Goal: Obtain resource: Obtain resource

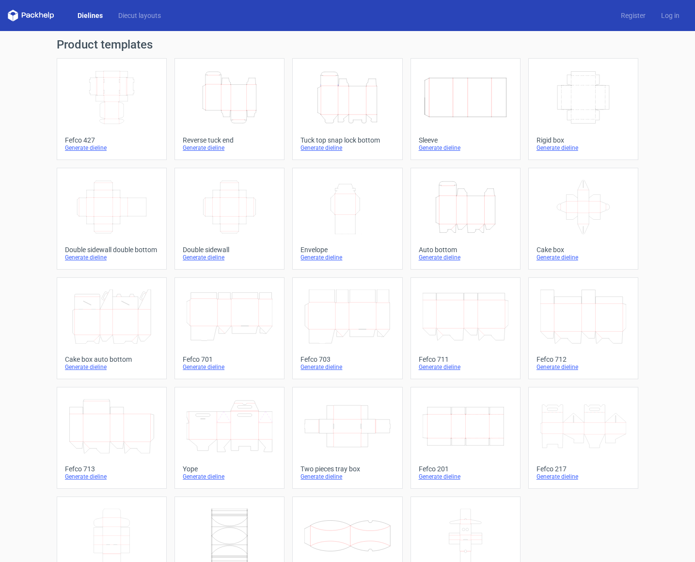
click at [366, 106] on icon "Height Depth Width" at bounding box center [347, 97] width 86 height 54
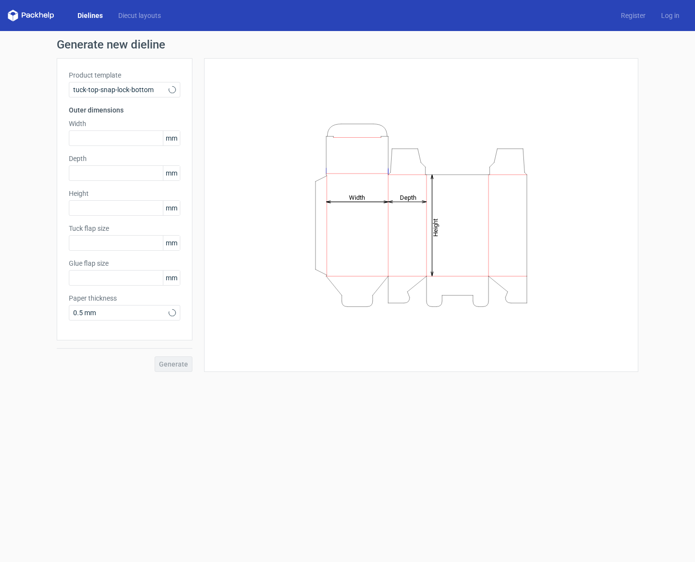
type input "15"
type input "10"
click at [148, 139] on input "text" at bounding box center [124, 138] width 111 height 16
click at [127, 211] on input "text" at bounding box center [124, 208] width 111 height 16
type input "240"
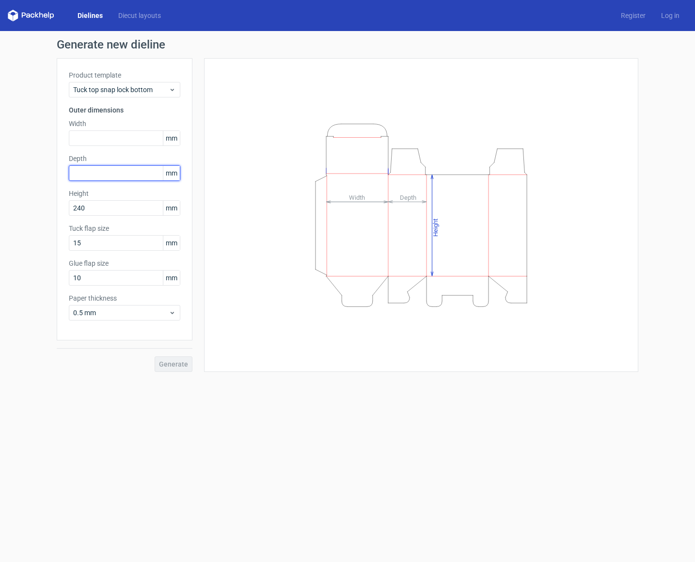
click at [124, 175] on input "text" at bounding box center [124, 173] width 111 height 16
click at [106, 242] on input "15" at bounding box center [124, 243] width 111 height 16
drag, startPoint x: 105, startPoint y: 279, endPoint x: 23, endPoint y: 276, distance: 82.0
click at [23, 276] on div "Generate new dieline Product template Tuck top snap lock bottom Outer dimension…" at bounding box center [347, 205] width 695 height 349
type input "150"
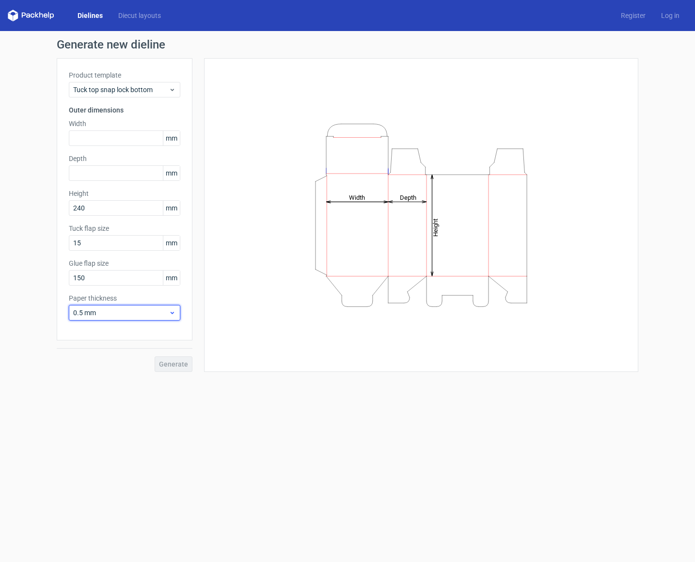
click at [129, 316] on span "0.5 mm" at bounding box center [121, 313] width 96 height 10
click at [99, 417] on div "4 mm" at bounding box center [125, 412] width 104 height 16
click at [114, 139] on input "text" at bounding box center [124, 138] width 111 height 16
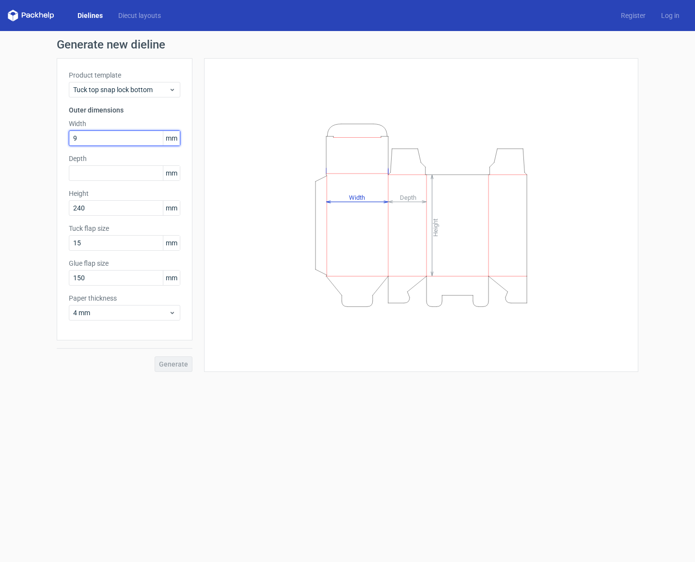
type input "90"
click at [106, 173] on input "text" at bounding box center [124, 173] width 111 height 16
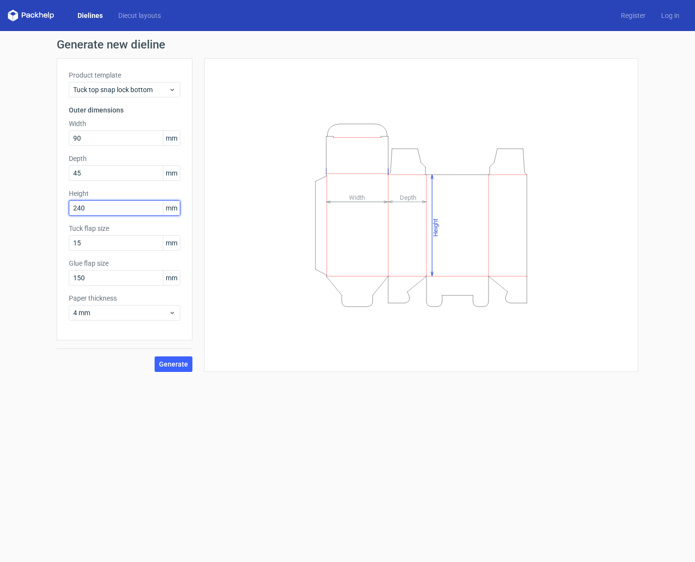
drag, startPoint x: 81, startPoint y: 210, endPoint x: 104, endPoint y: 211, distance: 22.8
click at [104, 211] on input "240" at bounding box center [124, 208] width 111 height 16
click at [114, 175] on input "45" at bounding box center [124, 173] width 111 height 16
click at [123, 134] on input "90" at bounding box center [124, 138] width 111 height 16
click at [96, 175] on input "450" at bounding box center [124, 173] width 111 height 16
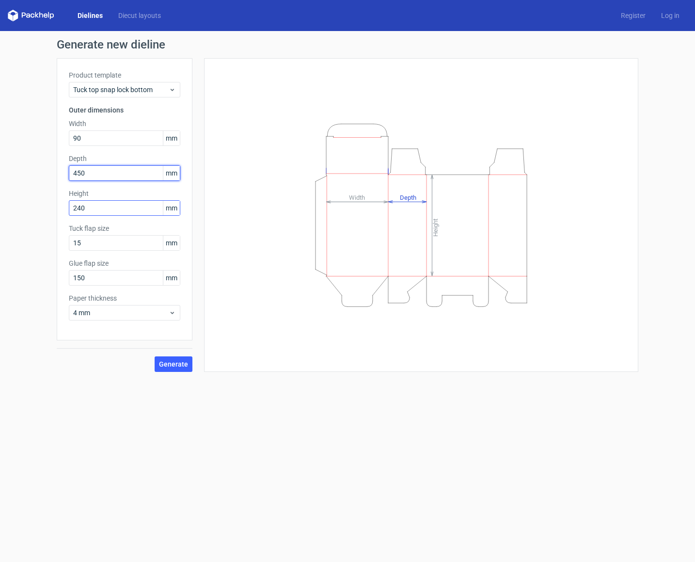
type input "45"
click at [89, 211] on input "240" at bounding box center [124, 208] width 111 height 16
click at [180, 368] on button "Generate" at bounding box center [174, 364] width 38 height 16
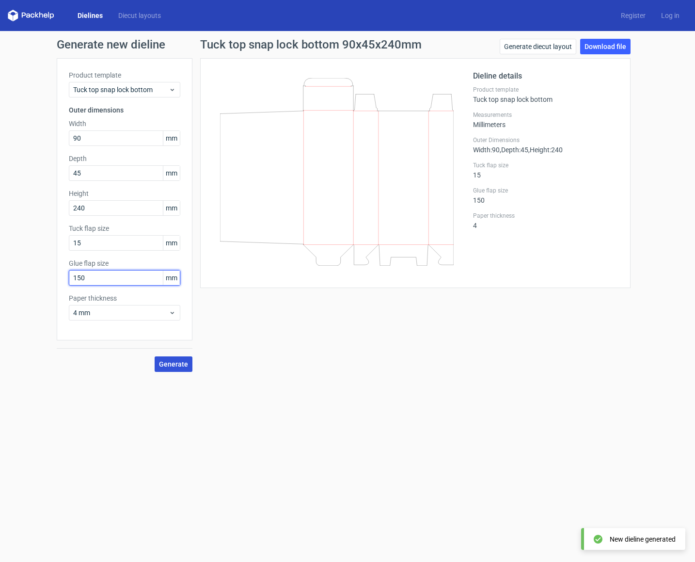
drag, startPoint x: 91, startPoint y: 275, endPoint x: 41, endPoint y: 276, distance: 49.9
click at [41, 276] on div "Generate new dieline Product template Tuck top snap lock bottom Outer dimension…" at bounding box center [347, 205] width 695 height 349
type input "15"
click at [163, 366] on span "Generate" at bounding box center [173, 364] width 29 height 7
click at [598, 45] on link "Download file" at bounding box center [605, 47] width 50 height 16
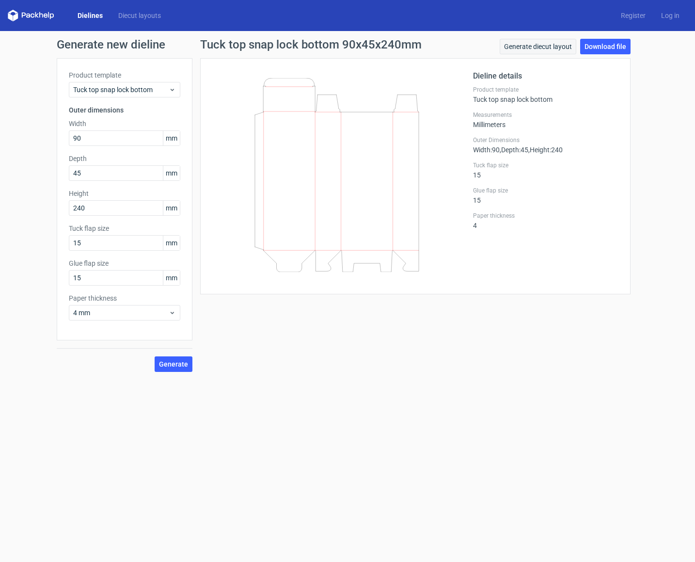
click at [525, 48] on link "Generate diecut layout" at bounding box center [538, 47] width 77 height 16
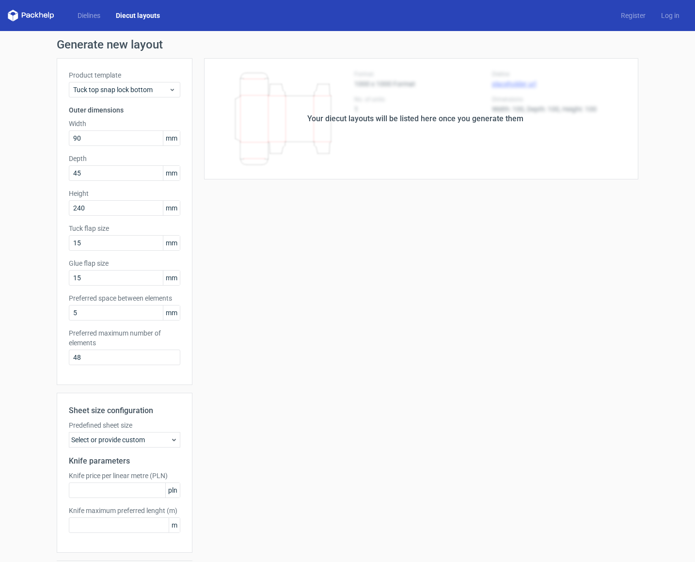
scroll to position [30, 0]
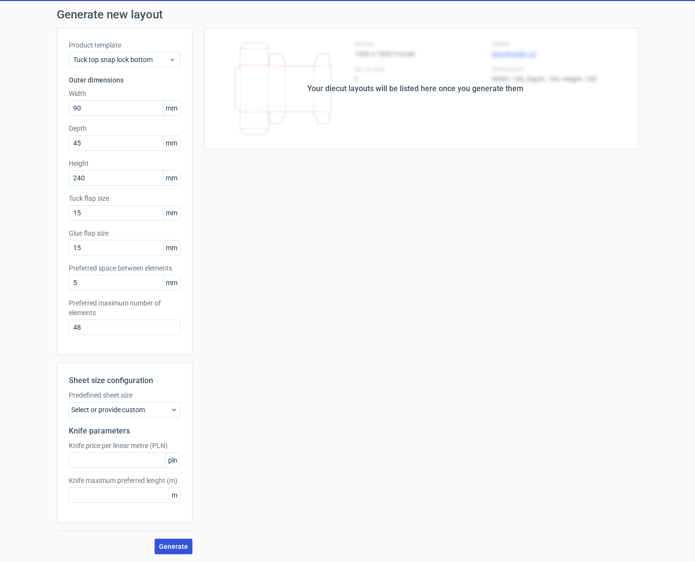
click at [176, 545] on span "Generate" at bounding box center [173, 546] width 29 height 7
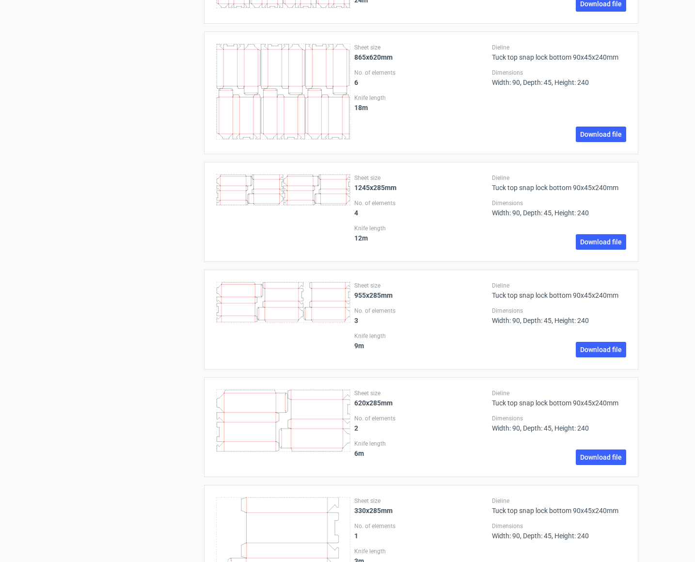
scroll to position [819, 0]
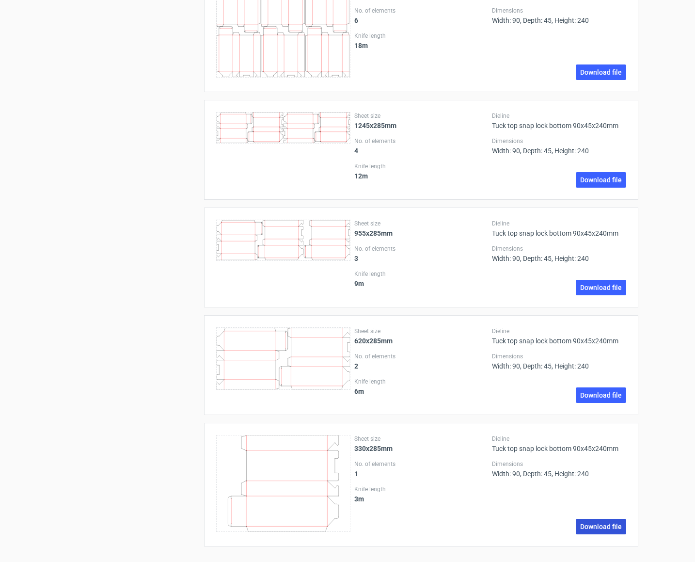
click at [608, 525] on link "Download file" at bounding box center [601, 527] width 50 height 16
